Goal: Information Seeking & Learning: Find specific fact

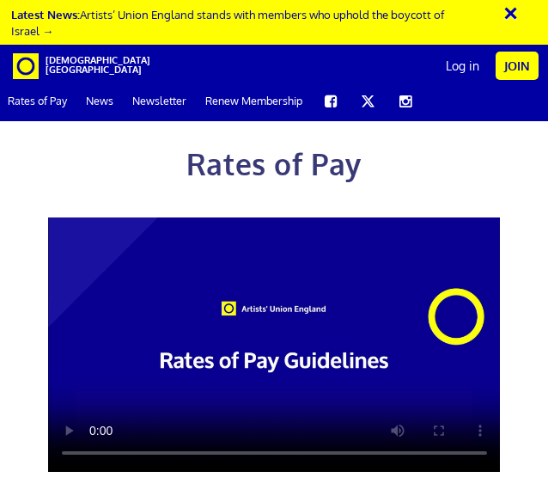
scroll to position [385, 0]
click at [394, 466] on div "Rates of Pay This page is designed to help artists and their employers to deter…" at bounding box center [274, 444] width 479 height 683
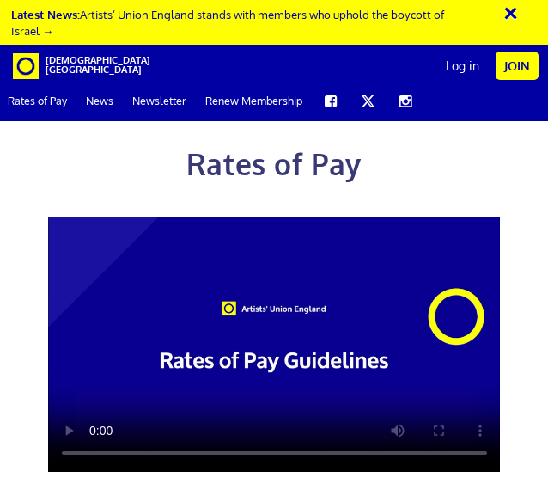
scroll to position [582, 0]
